Goal: Navigation & Orientation: Find specific page/section

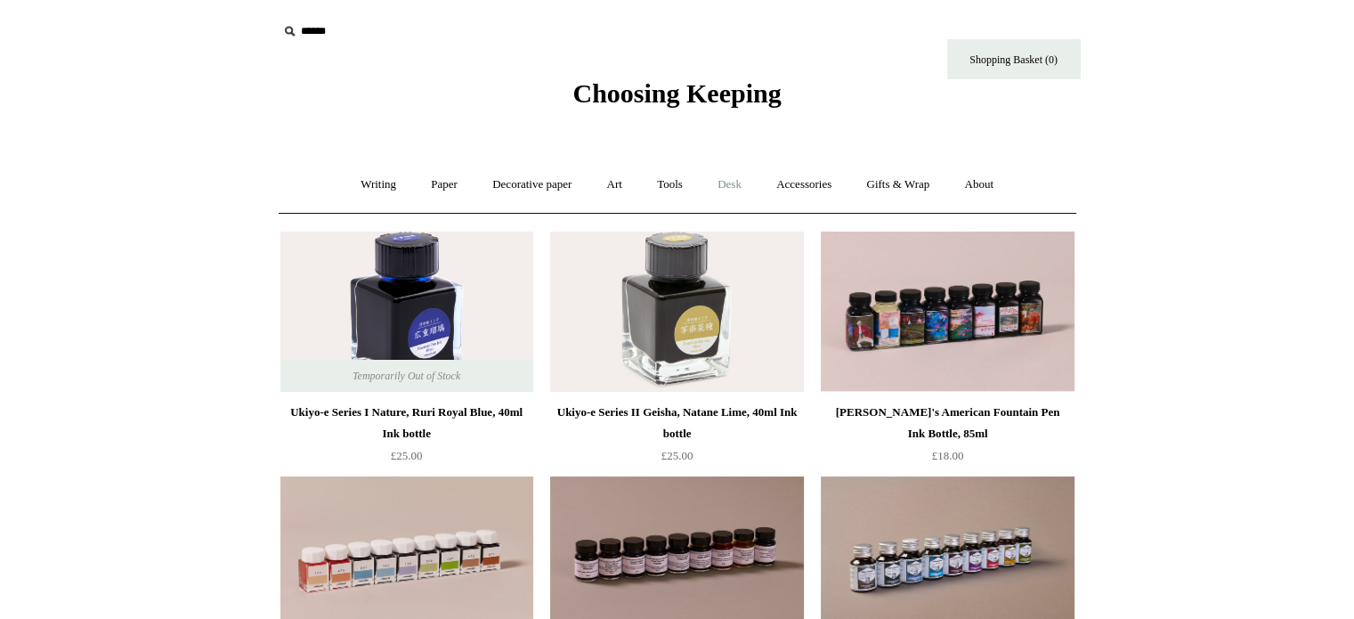
click at [727, 184] on link "Desk +" at bounding box center [730, 184] width 56 height 47
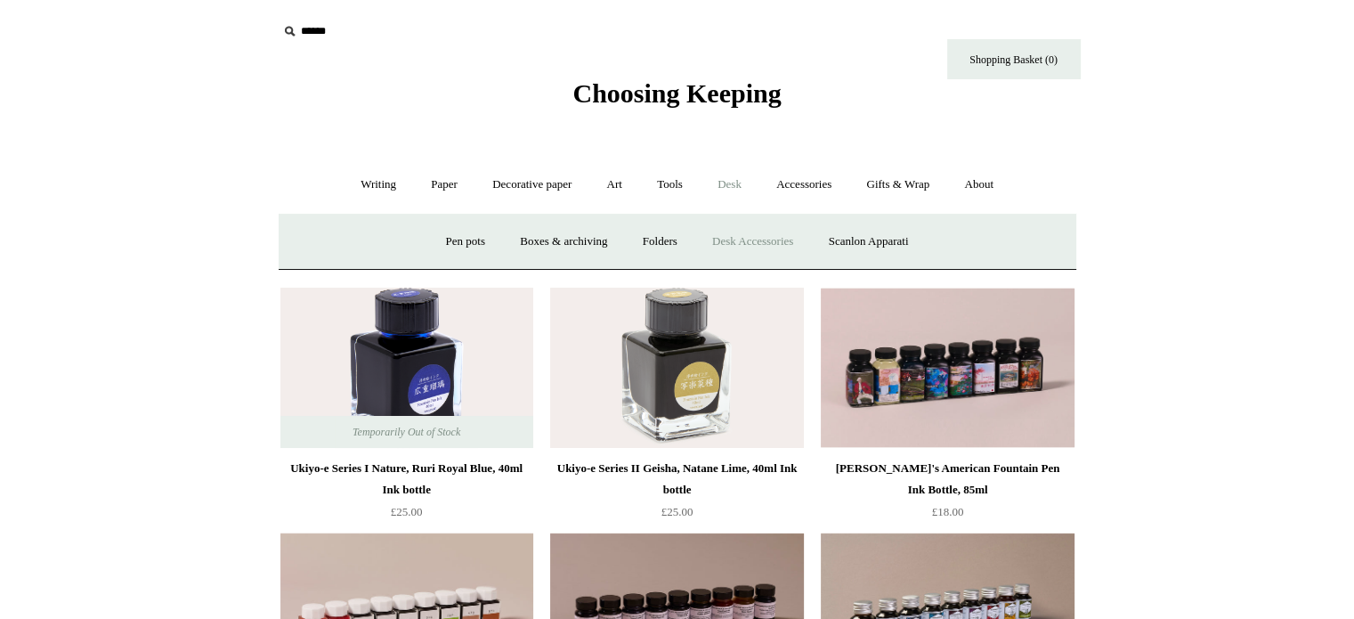
click at [748, 237] on link "Desk Accessories" at bounding box center [752, 241] width 113 height 47
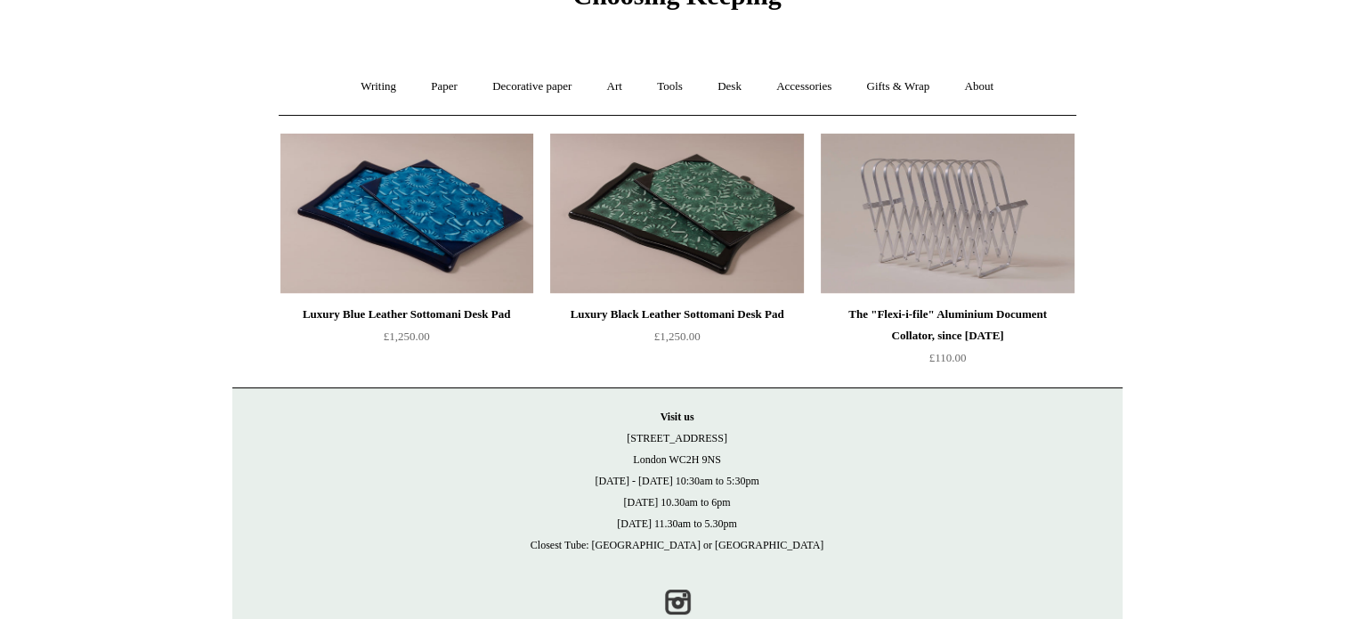
scroll to position [84, 0]
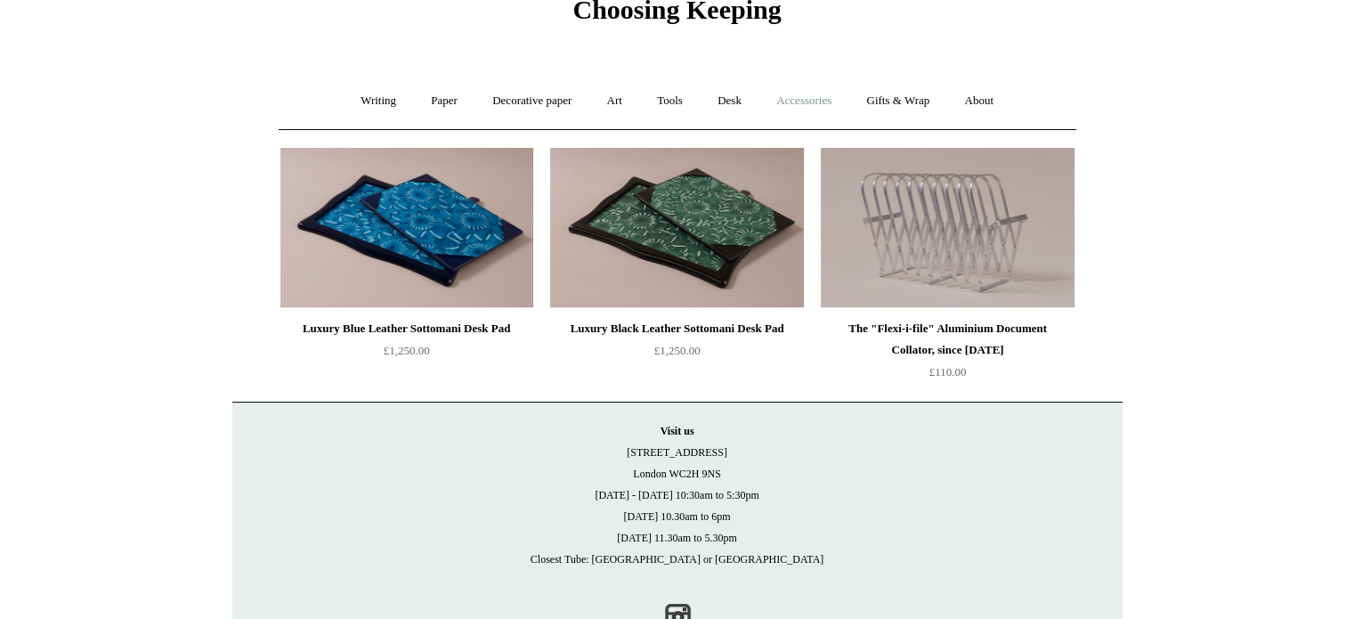
click at [816, 102] on link "Accessories +" at bounding box center [803, 100] width 87 height 47
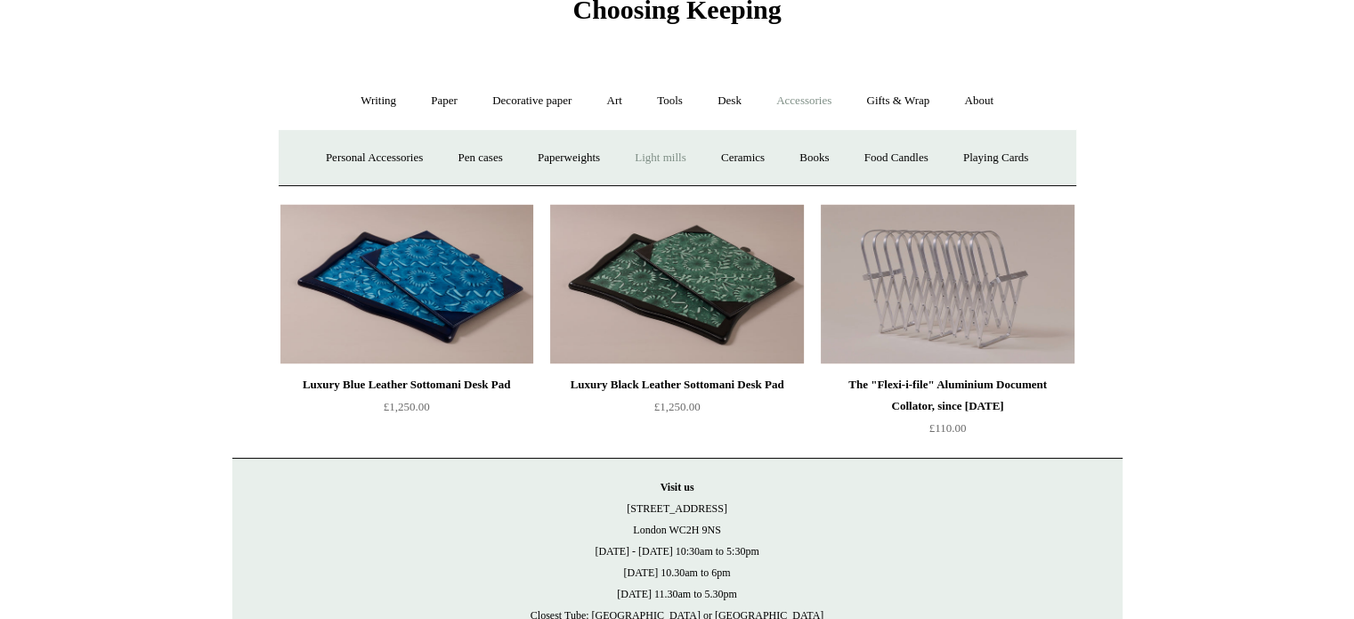
click at [654, 158] on link "Light mills" at bounding box center [660, 157] width 83 height 47
